Goal: Task Accomplishment & Management: Use online tool/utility

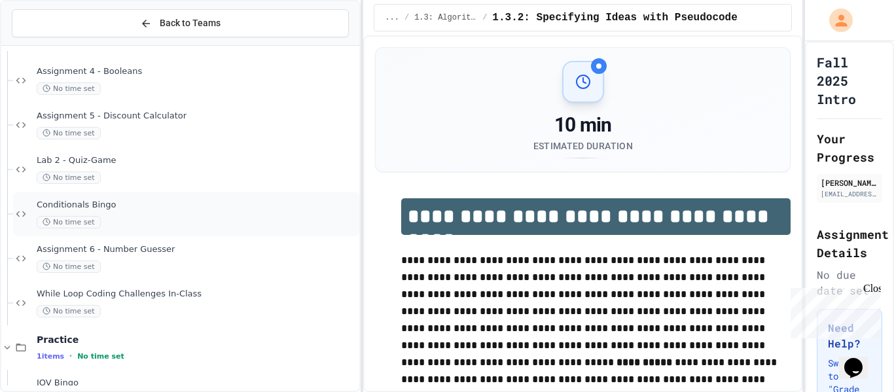
scroll to position [2178, 0]
click at [137, 323] on div "While Loop Coding Challenges In-Class No time set" at bounding box center [186, 305] width 346 height 44
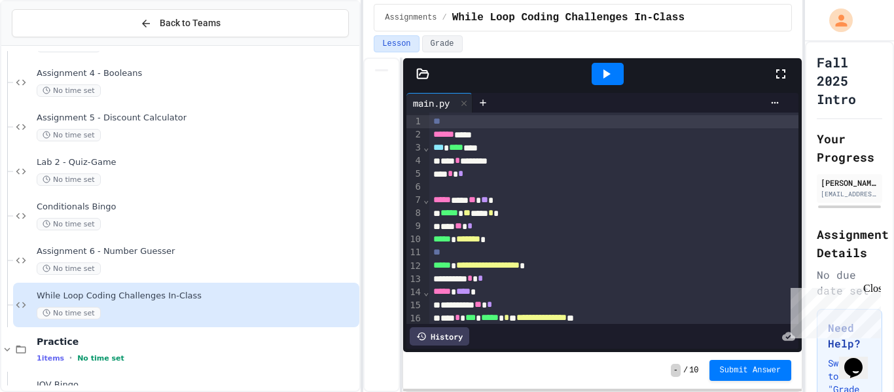
scroll to position [293, 0]
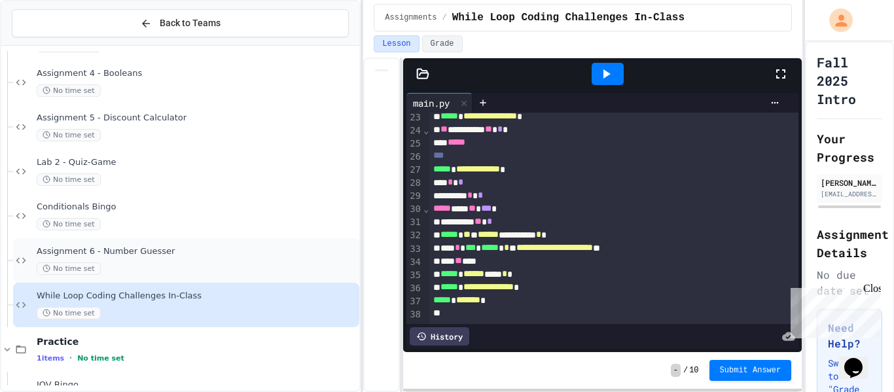
click at [207, 264] on div "No time set" at bounding box center [197, 268] width 320 height 12
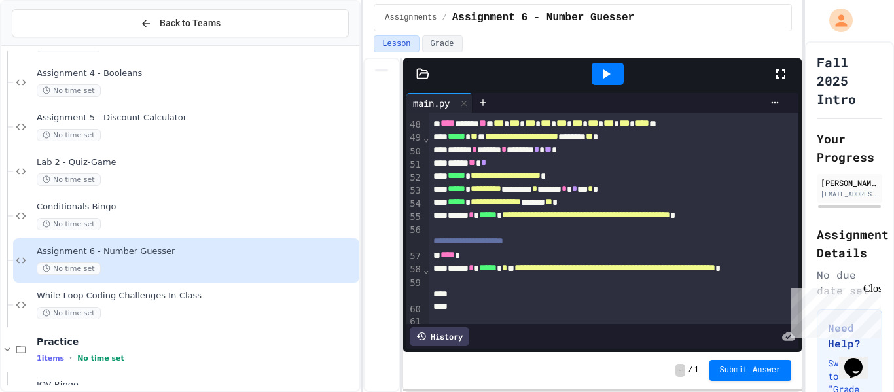
scroll to position [814, 0]
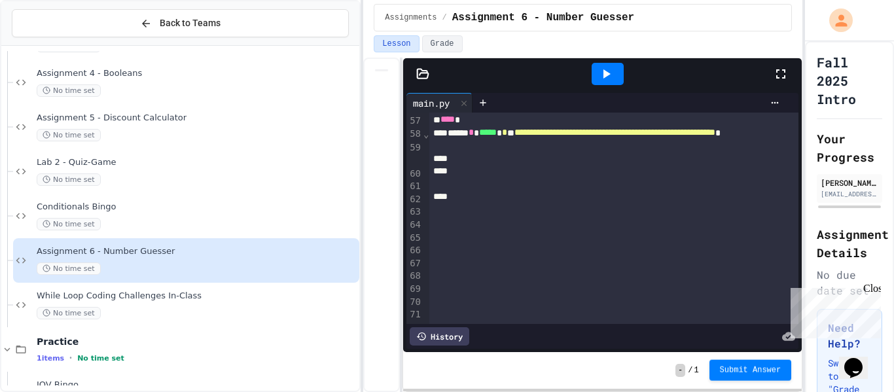
click at [739, 374] on button "Submit Answer" at bounding box center [750, 370] width 82 height 21
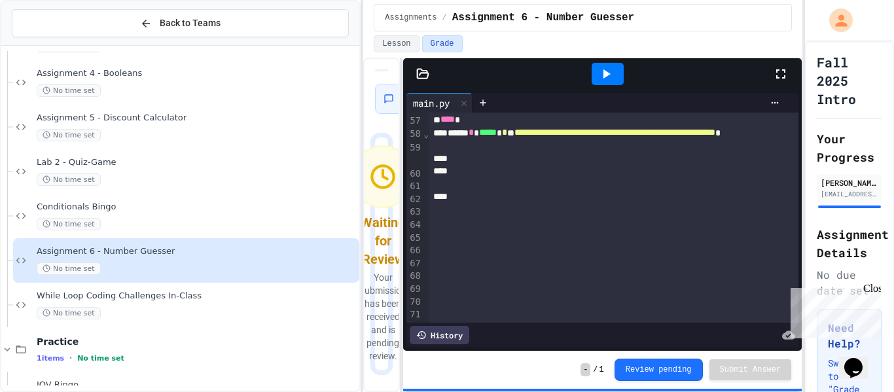
click at [599, 75] on icon at bounding box center [606, 74] width 16 height 16
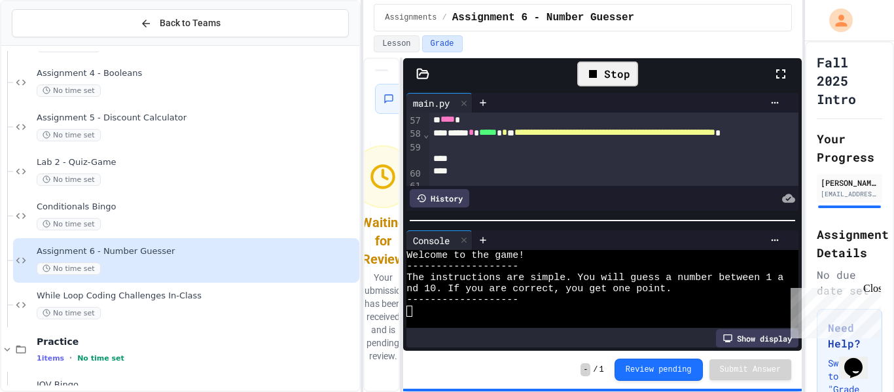
click at [584, 257] on div "Welcome to the game!" at bounding box center [594, 255] width 377 height 11
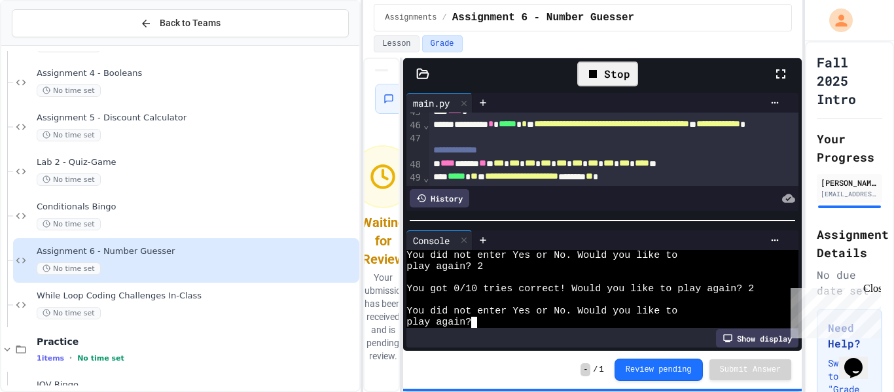
scroll to position [638, 0]
click at [574, 145] on div "**********" at bounding box center [614, 131] width 370 height 26
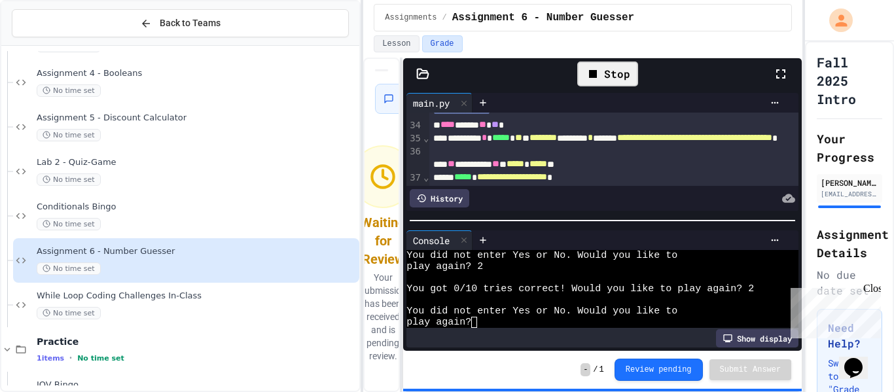
scroll to position [473, 0]
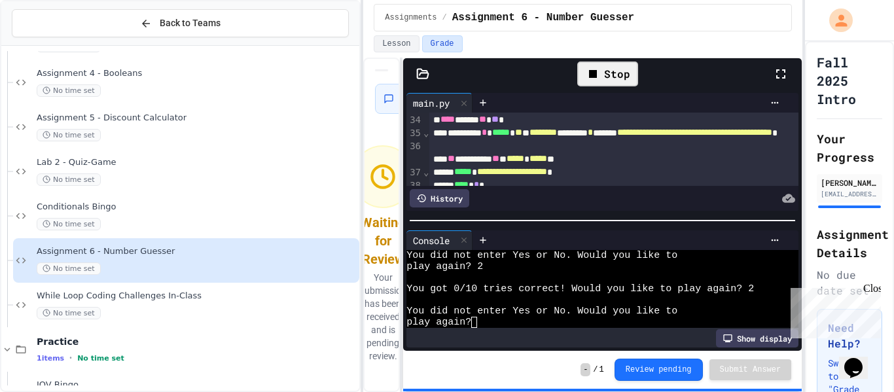
click at [615, 70] on div "Stop" at bounding box center [607, 73] width 61 height 25
